Goal: Task Accomplishment & Management: Use online tool/utility

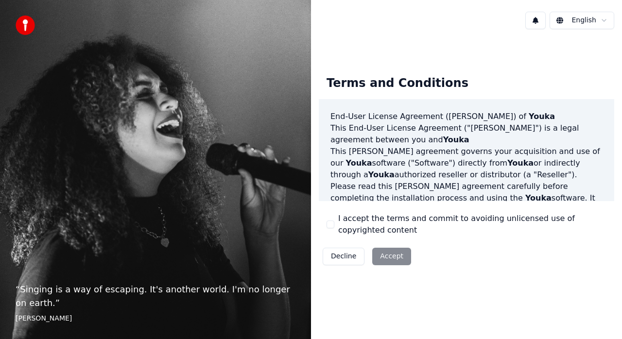
click at [389, 256] on div "Decline Accept" at bounding box center [367, 256] width 96 height 25
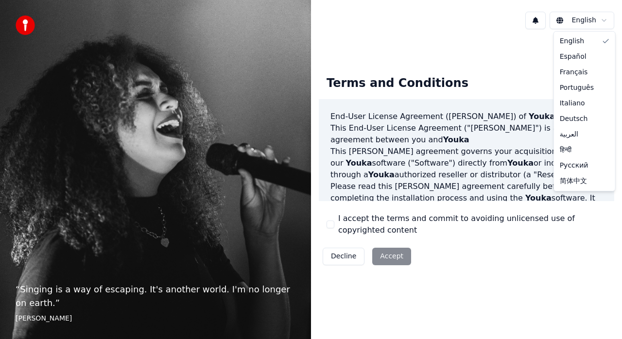
click at [593, 21] on html "“ Singing is a way of escaping. It's another world. I'm no longer on earth. ” E…" at bounding box center [311, 169] width 622 height 339
click at [389, 258] on html "“ Singing is a way of escaping. It's another world. I'm no longer on earth. ” E…" at bounding box center [311, 169] width 622 height 339
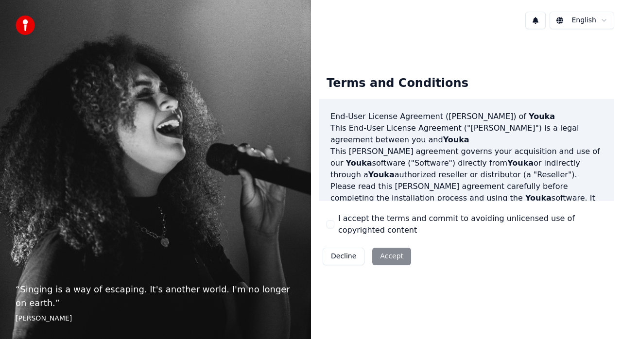
click at [388, 257] on div "Decline Accept" at bounding box center [367, 256] width 96 height 25
click at [331, 222] on button "I accept the terms and commit to avoiding unlicensed use of copyrighted content" at bounding box center [330, 225] width 8 height 8
click at [388, 259] on button "Accept" at bounding box center [391, 256] width 39 height 17
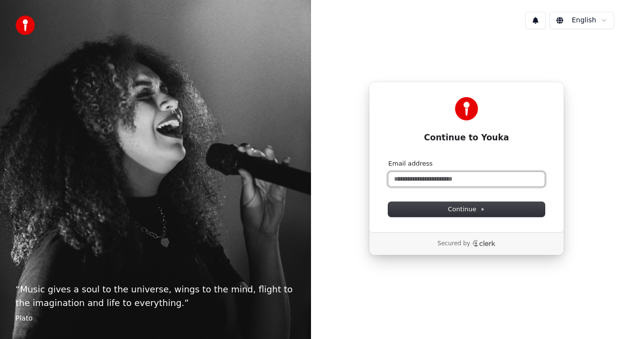
click at [475, 177] on input "Email address" at bounding box center [466, 179] width 156 height 15
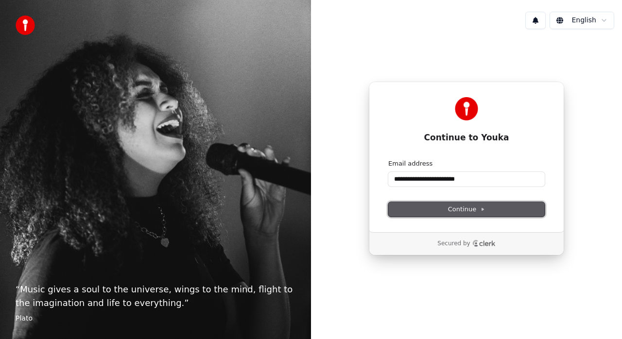
click at [503, 216] on button "Continue" at bounding box center [466, 209] width 156 height 15
type input "**********"
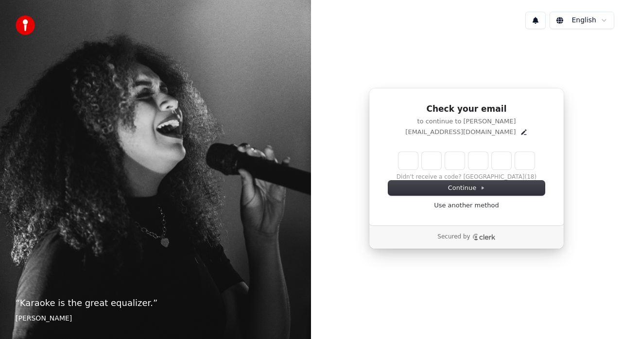
click at [405, 153] on input "Enter verification code" at bounding box center [466, 160] width 136 height 17
type input "******"
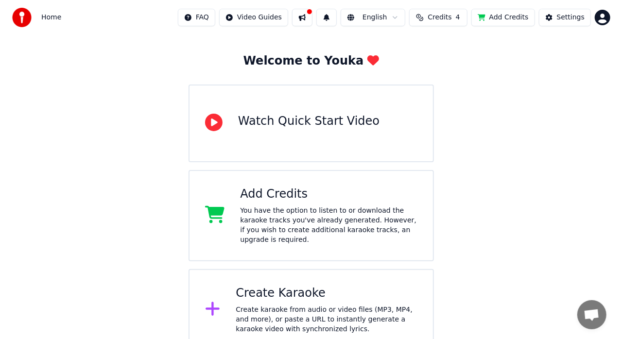
scroll to position [42, 0]
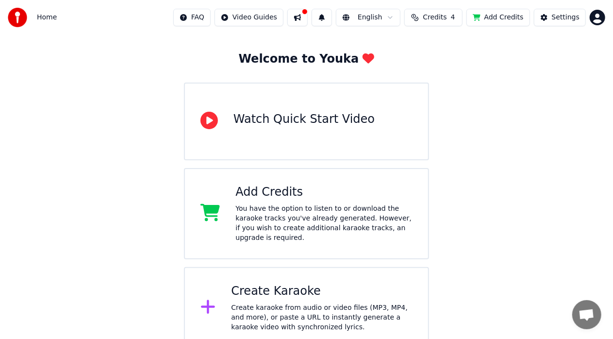
click at [359, 303] on div "Create karaoke from audio or video files (MP3, MP4, and more), or paste a URL t…" at bounding box center [322, 317] width 182 height 29
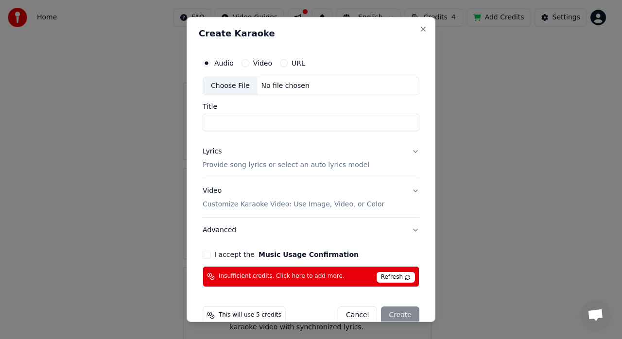
click at [407, 150] on button "Lyrics Provide song lyrics or select an auto lyrics model" at bounding box center [311, 158] width 217 height 39
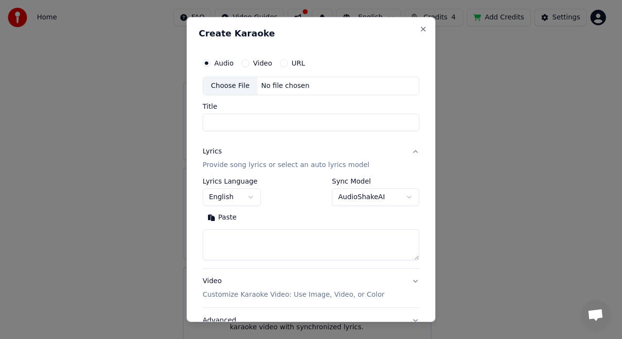
click at [244, 200] on button "English" at bounding box center [232, 196] width 58 height 17
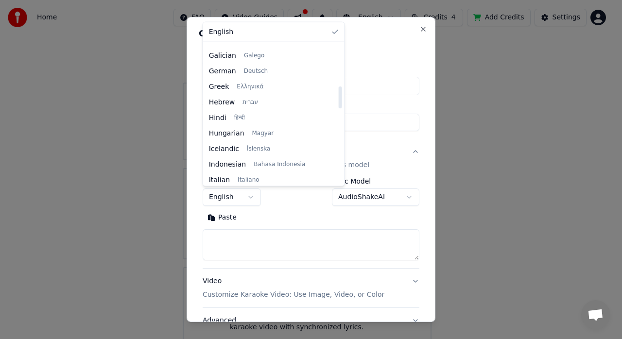
scroll to position [268, 0]
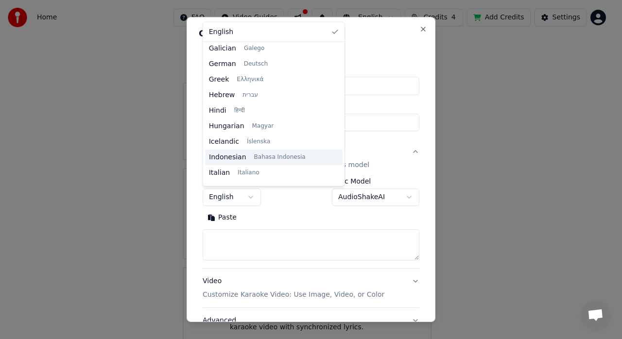
click at [280, 160] on span "Bahasa Indonesia" at bounding box center [279, 157] width 51 height 8
select select "**"
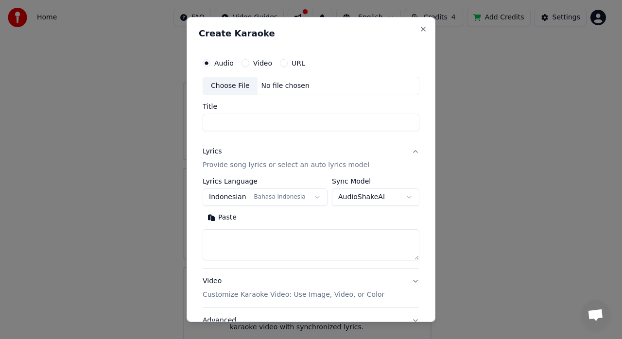
click at [401, 199] on button "AudioShakeAI" at bounding box center [375, 196] width 87 height 17
click at [419, 30] on button "Close" at bounding box center [423, 29] width 8 height 8
select select
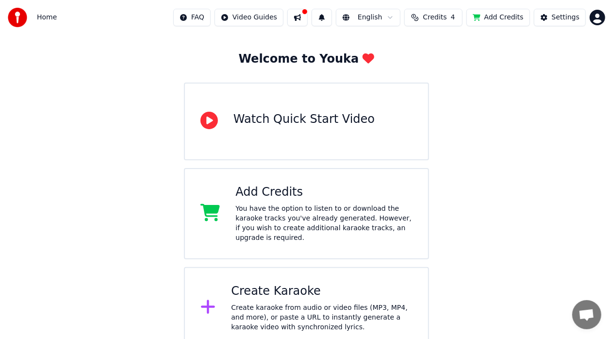
click at [280, 303] on div "Create karaoke from audio or video files (MP3, MP4, and more), or paste a URL t…" at bounding box center [322, 317] width 182 height 29
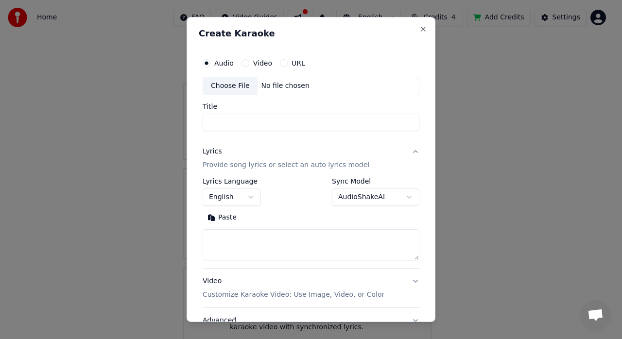
click at [229, 88] on div "Choose File" at bounding box center [230, 85] width 54 height 17
type input "**********"
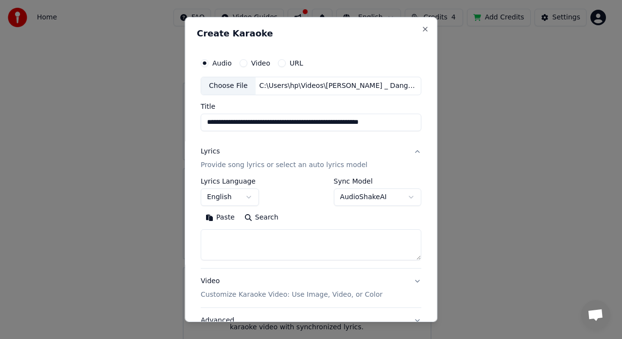
click at [232, 234] on textarea at bounding box center [311, 244] width 221 height 31
click at [225, 235] on textarea at bounding box center [311, 244] width 221 height 31
paste textarea "**********"
type textarea "*"
paste textarea "**********"
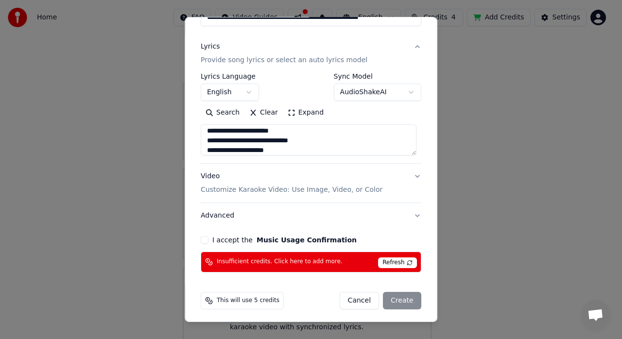
scroll to position [106, 0]
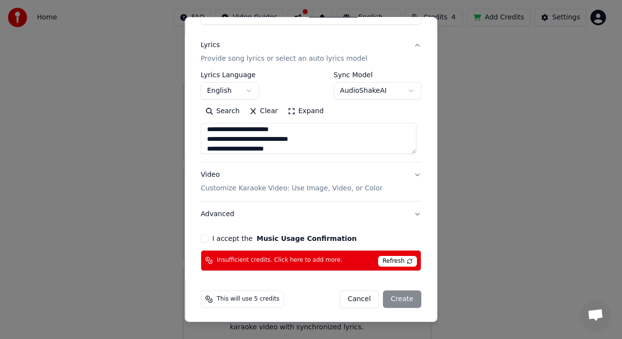
type textarea "**********"
click at [205, 237] on button "I accept the Music Usage Confirmation" at bounding box center [205, 239] width 8 height 8
click at [398, 301] on div "Cancel Create" at bounding box center [381, 298] width 82 height 17
click at [404, 300] on div "Cancel Create" at bounding box center [381, 298] width 82 height 17
click at [392, 295] on div "Cancel Create" at bounding box center [381, 298] width 82 height 17
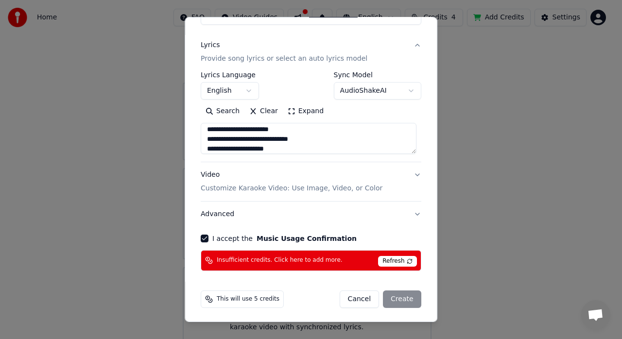
click at [409, 212] on button "Advanced" at bounding box center [311, 214] width 221 height 25
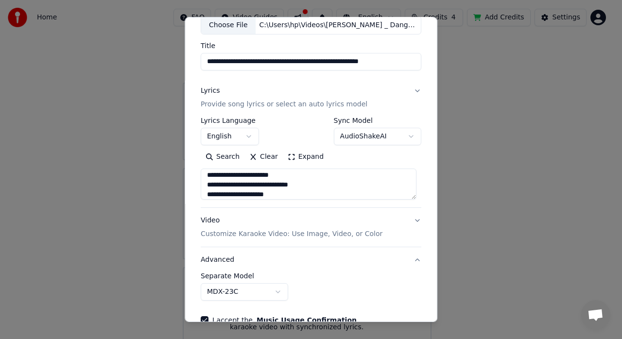
scroll to position [52, 0]
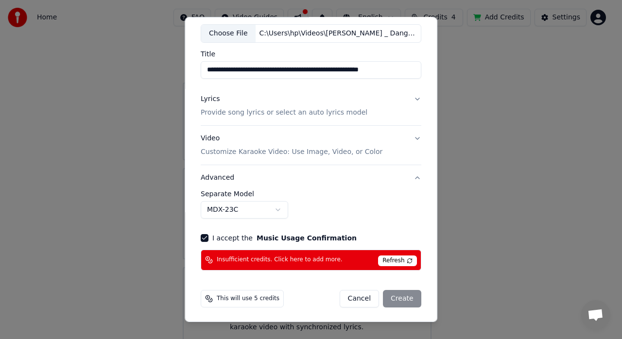
click at [414, 144] on button "Video Customize Karaoke Video: Use Image, Video, or Color" at bounding box center [311, 145] width 221 height 39
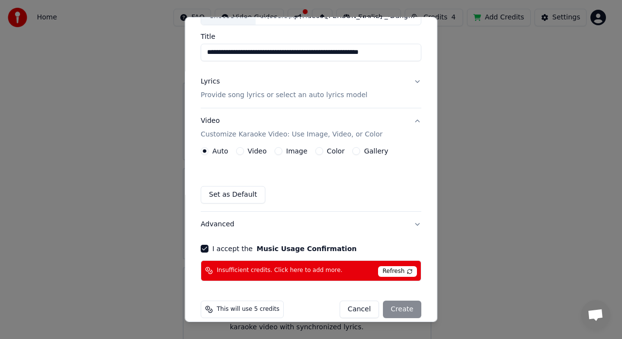
scroll to position [80, 0]
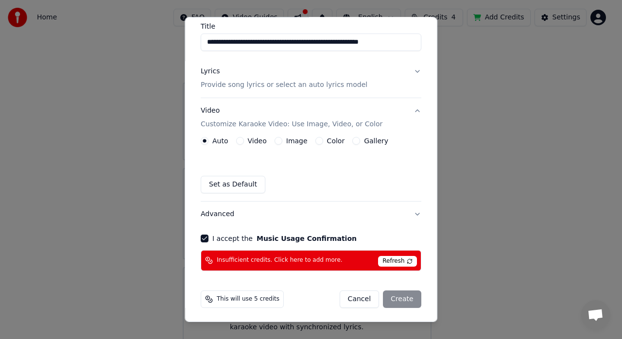
click at [398, 294] on div "Cancel Create" at bounding box center [381, 298] width 82 height 17
click at [397, 295] on div "Cancel Create" at bounding box center [381, 298] width 82 height 17
click at [400, 291] on div "Cancel Create" at bounding box center [381, 298] width 82 height 17
click at [409, 67] on button "Lyrics Provide song lyrics or select an auto lyrics model" at bounding box center [311, 78] width 221 height 39
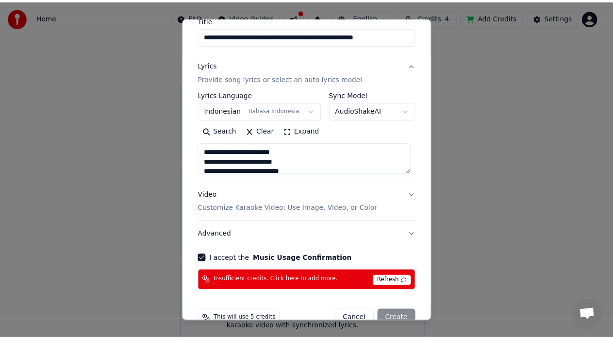
scroll to position [106, 0]
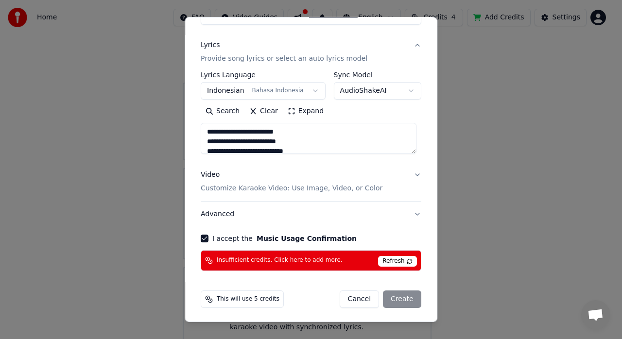
click at [393, 296] on div "Cancel Create" at bounding box center [381, 298] width 82 height 17
click at [404, 294] on div "Cancel Create" at bounding box center [381, 298] width 82 height 17
click at [402, 292] on div "Cancel Create" at bounding box center [381, 298] width 82 height 17
click at [405, 291] on div "Cancel Create" at bounding box center [381, 298] width 82 height 17
click at [404, 291] on div "Cancel Create" at bounding box center [381, 298] width 82 height 17
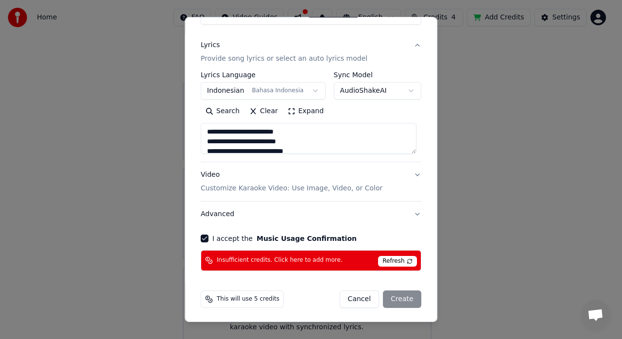
click at [403, 290] on div "Cancel Create" at bounding box center [381, 298] width 82 height 17
click at [201, 235] on button "I accept the Music Usage Confirmation" at bounding box center [205, 239] width 8 height 8
click at [202, 238] on button "I accept the Music Usage Confirmation" at bounding box center [205, 239] width 8 height 8
click at [399, 261] on span "Refresh" at bounding box center [397, 261] width 38 height 11
click at [396, 259] on span "Refresh" at bounding box center [397, 261] width 38 height 11
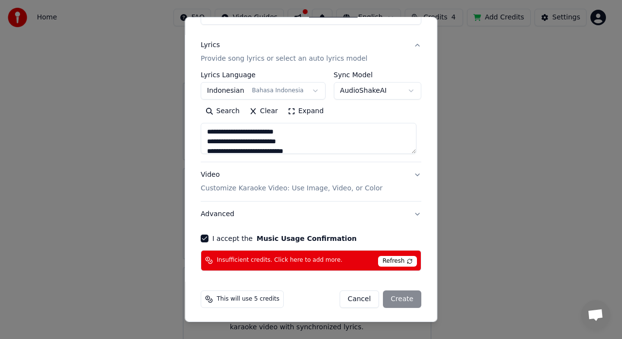
click at [402, 301] on div "Cancel Create" at bounding box center [381, 298] width 82 height 17
click at [360, 300] on button "Cancel" at bounding box center [359, 298] width 39 height 17
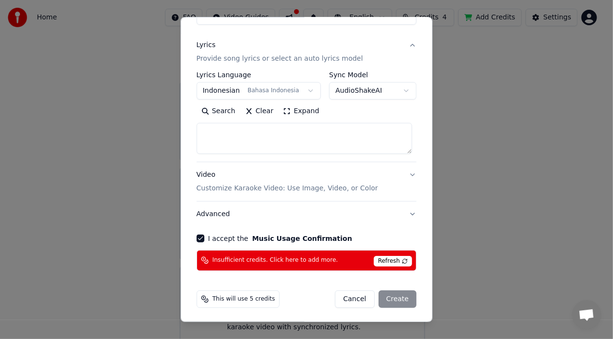
select select
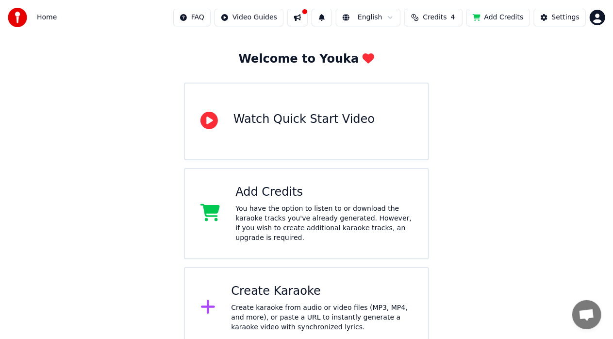
click at [302, 204] on div "You have the option to listen to or download the karaoke tracks you've already …" at bounding box center [324, 223] width 177 height 39
click at [386, 122] on div "Watch Quick Start Video" at bounding box center [306, 122] width 245 height 78
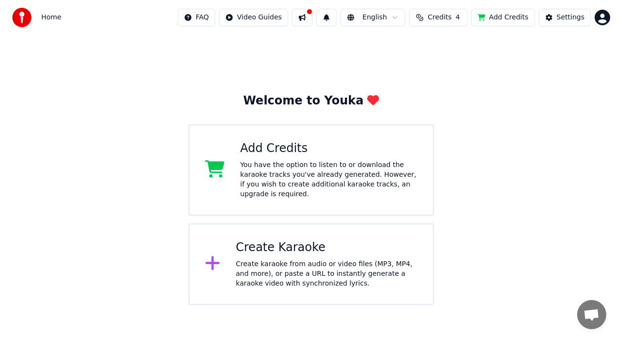
scroll to position [0, 0]
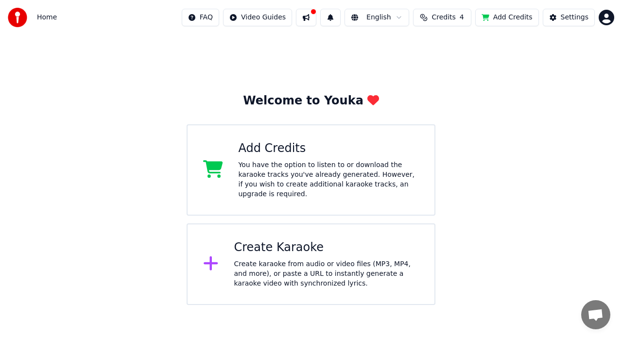
click at [365, 164] on div "You have the option to listen to or download the karaoke tracks you've already …" at bounding box center [328, 179] width 181 height 39
